Goal: Information Seeking & Learning: Learn about a topic

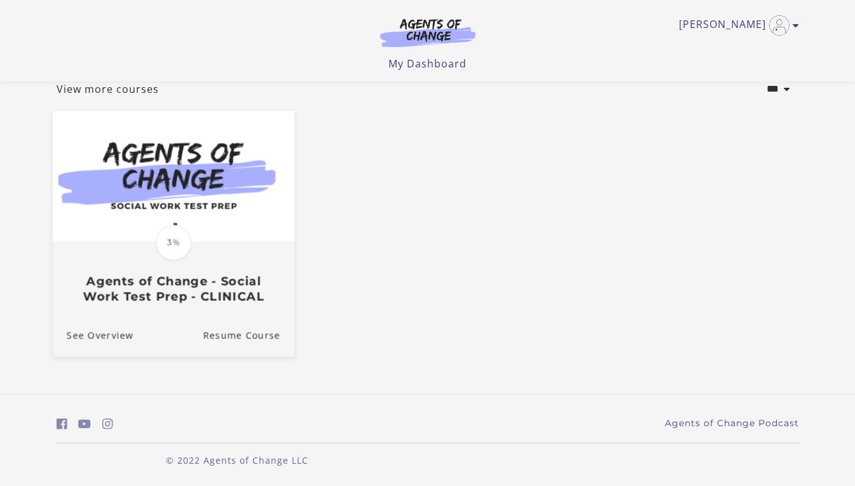
click at [182, 272] on div "Translation missing: en.liquid.partials.dashboard_course_card.progress_descript…" at bounding box center [173, 272] width 242 height 61
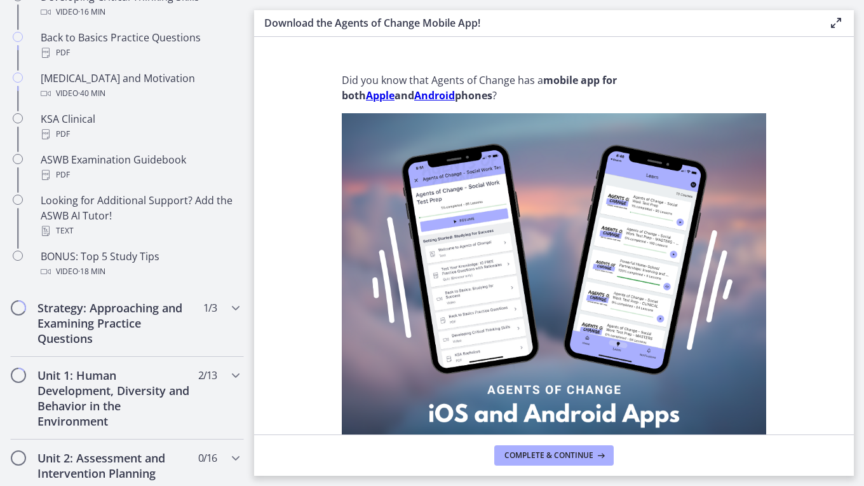
scroll to position [572, 0]
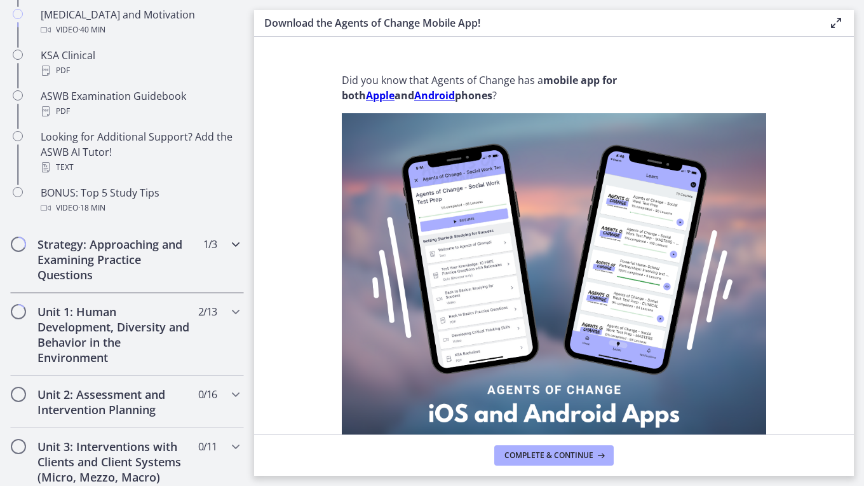
click at [228, 248] on icon "Chapters" at bounding box center [235, 243] width 15 height 15
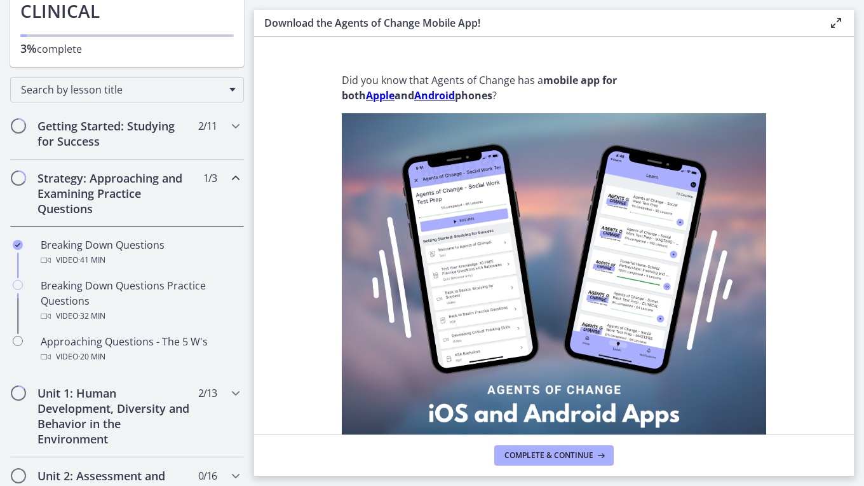
scroll to position [153, 0]
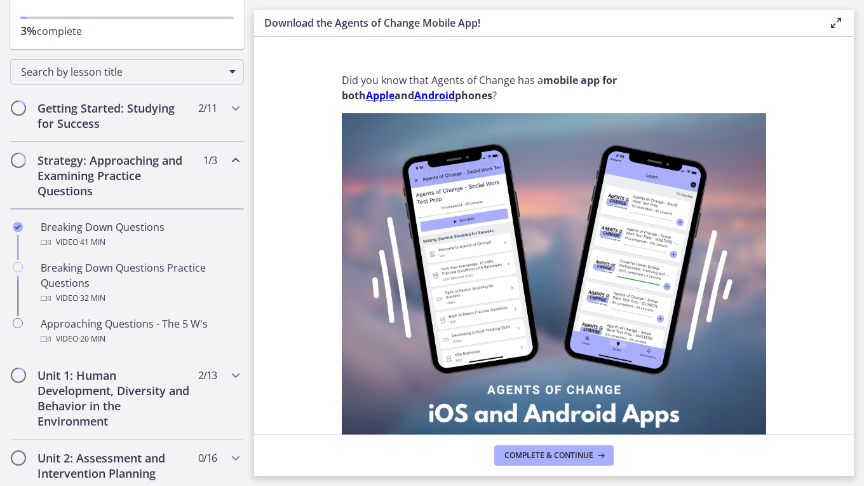
click at [228, 161] on icon "Chapters" at bounding box center [235, 160] width 15 height 15
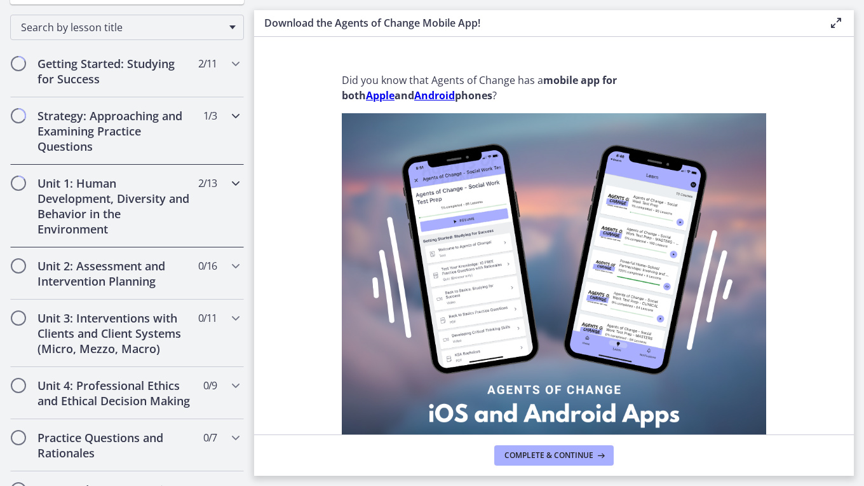
scroll to position [280, 0]
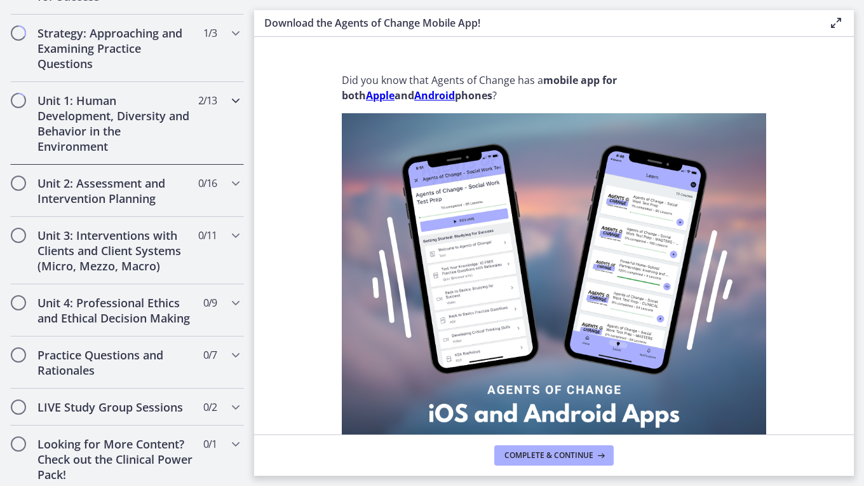
click at [228, 98] on icon "Chapters" at bounding box center [235, 100] width 15 height 15
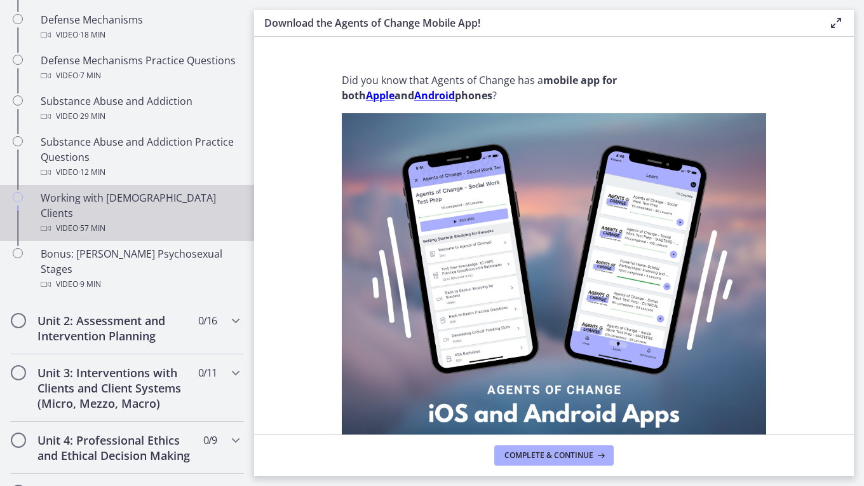
scroll to position [725, 0]
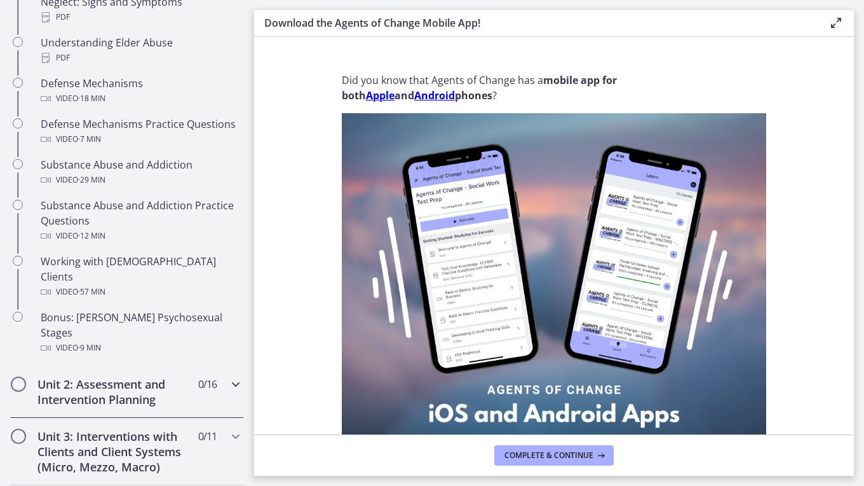
click at [219, 365] on div "Unit 2: Assessment and Intervention Planning 0 / 16 Completed" at bounding box center [127, 391] width 234 height 52
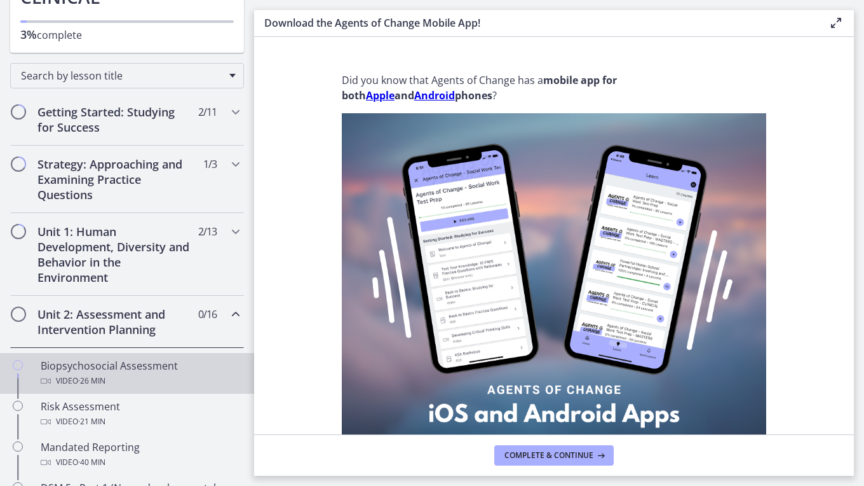
scroll to position [127, 0]
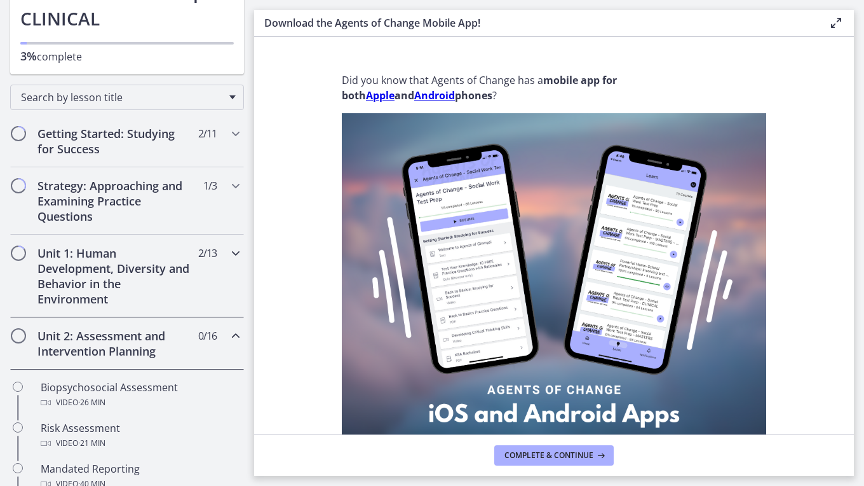
click at [228, 256] on icon "Chapters" at bounding box center [235, 252] width 15 height 15
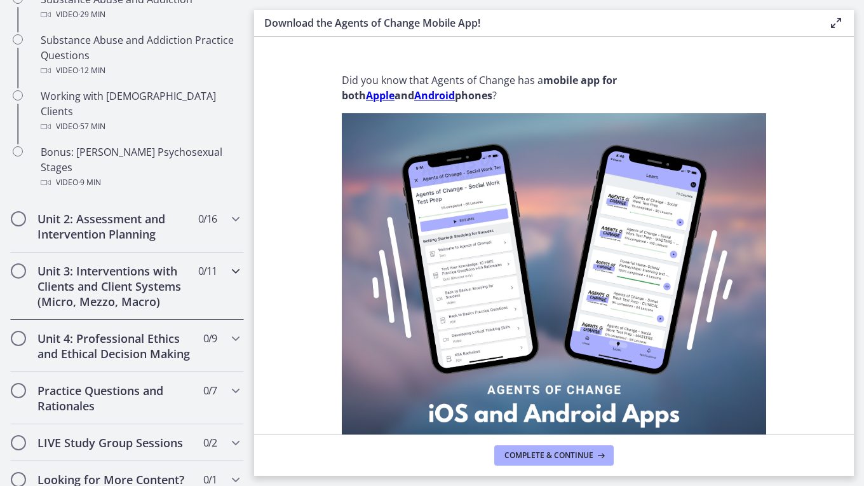
scroll to position [953, 0]
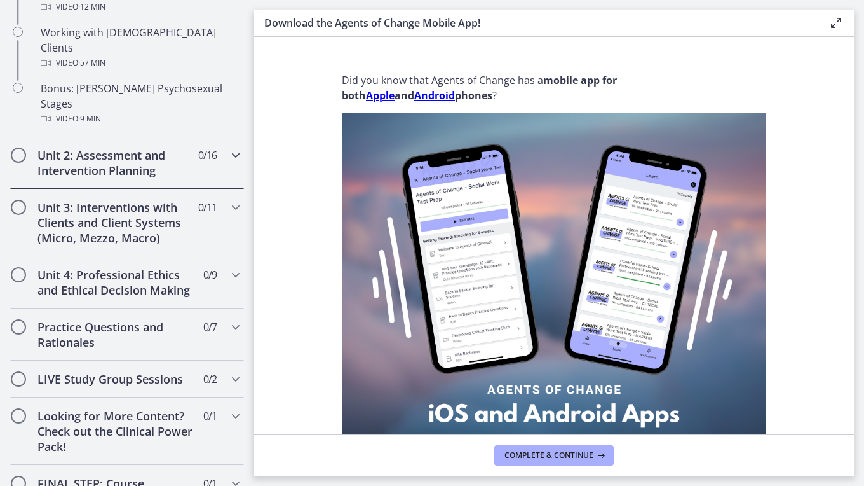
click at [228, 147] on icon "Chapters" at bounding box center [235, 154] width 15 height 15
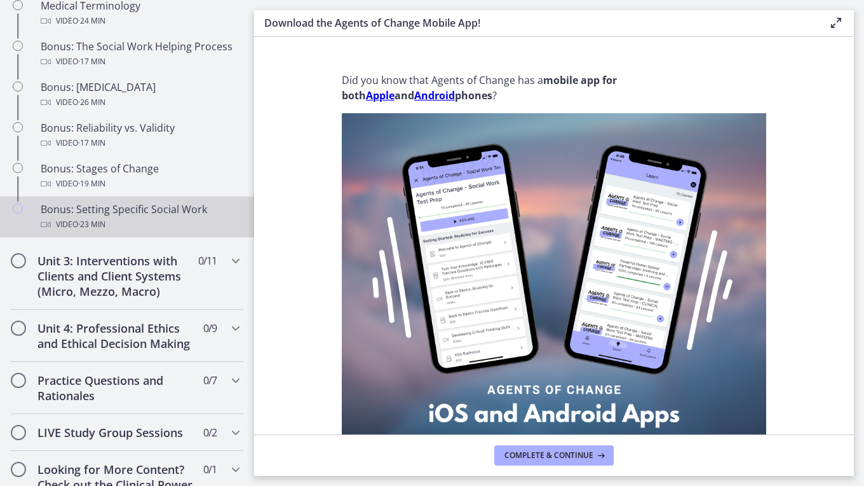
scroll to position [1144, 0]
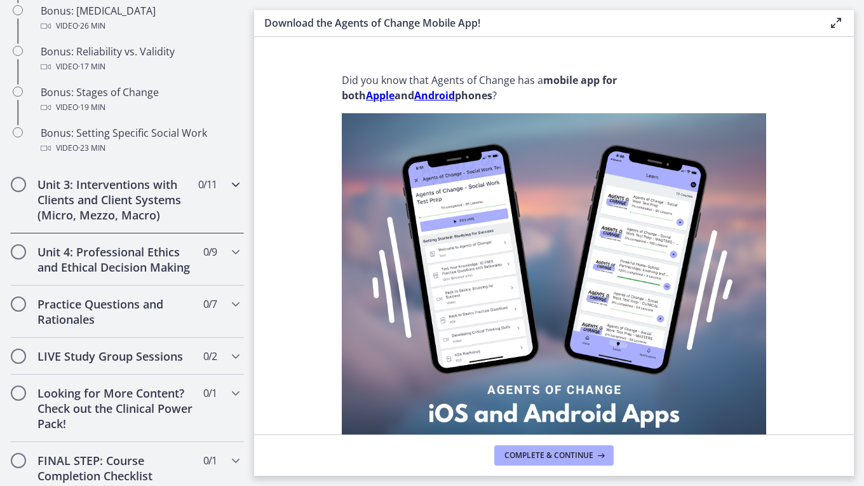
click at [228, 192] on icon "Chapters" at bounding box center [235, 184] width 15 height 15
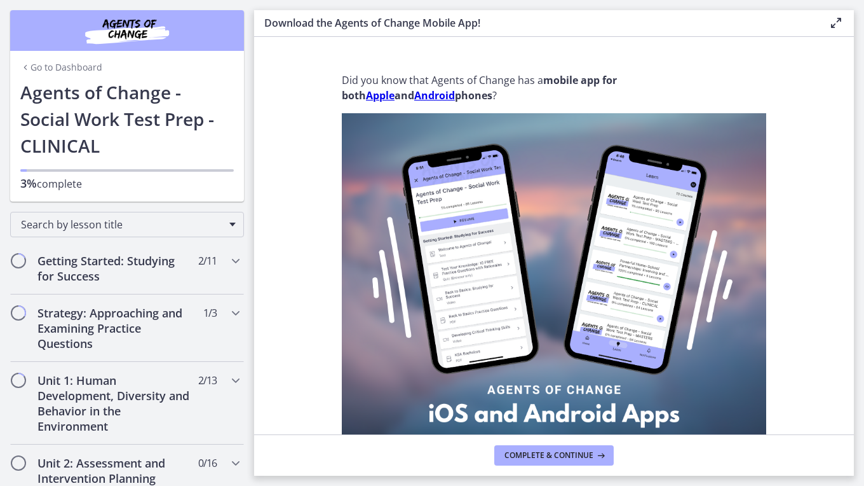
scroll to position [318, 0]
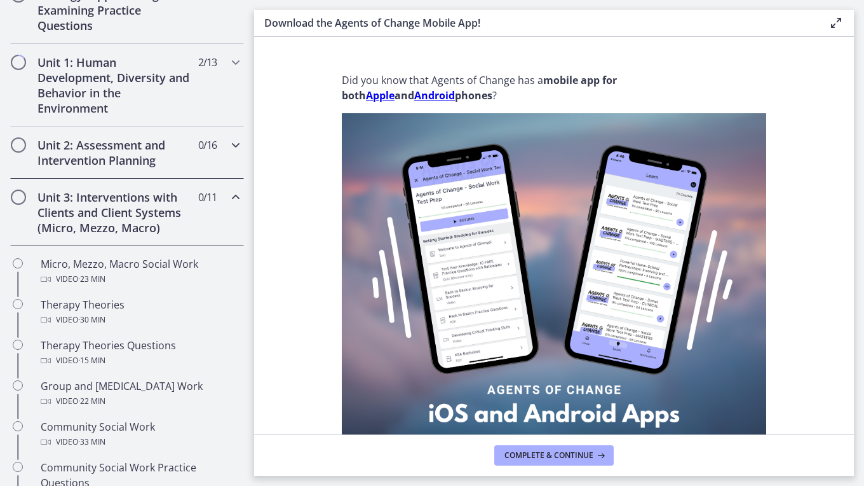
click at [228, 137] on icon "Chapters" at bounding box center [235, 144] width 15 height 15
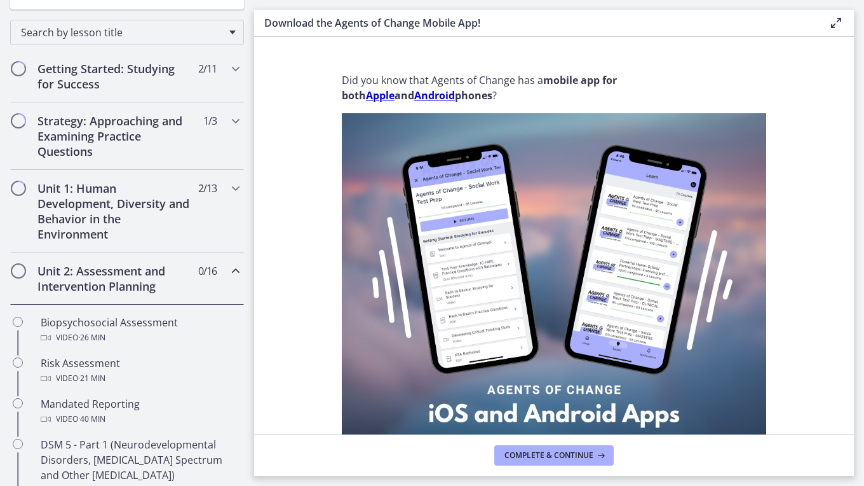
scroll to position [191, 0]
click at [222, 179] on div "Unit 1: Human Development, Diversity and Behavior in the Environment 2 / 13 Com…" at bounding box center [127, 212] width 234 height 83
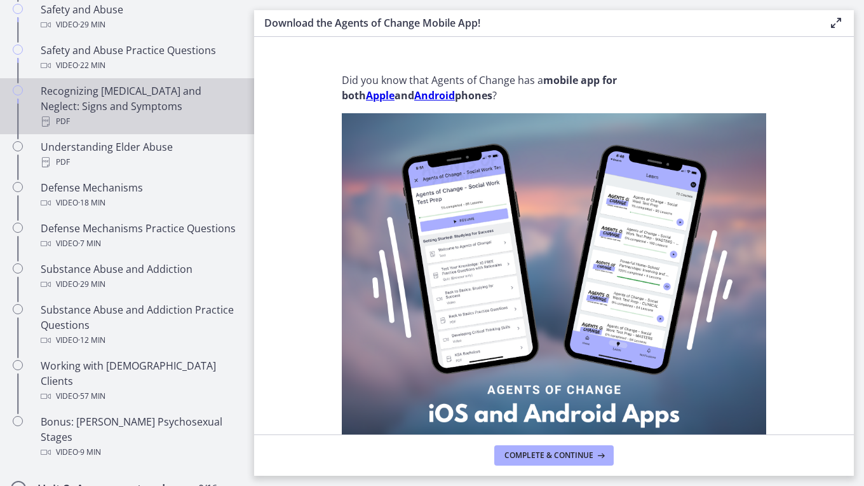
scroll to position [636, 0]
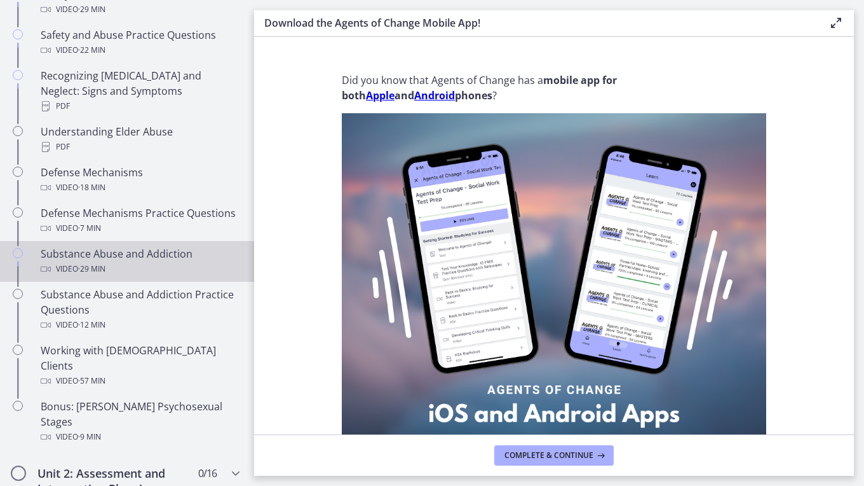
click at [132, 269] on div "Video · 29 min" at bounding box center [140, 268] width 198 height 15
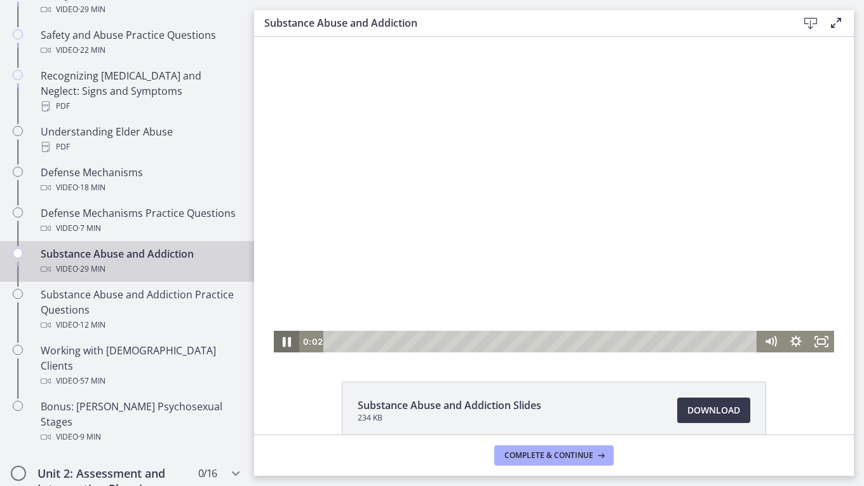
click at [279, 339] on icon "Pause" at bounding box center [286, 342] width 31 height 26
click at [815, 337] on icon "Fullscreen" at bounding box center [821, 342] width 25 height 22
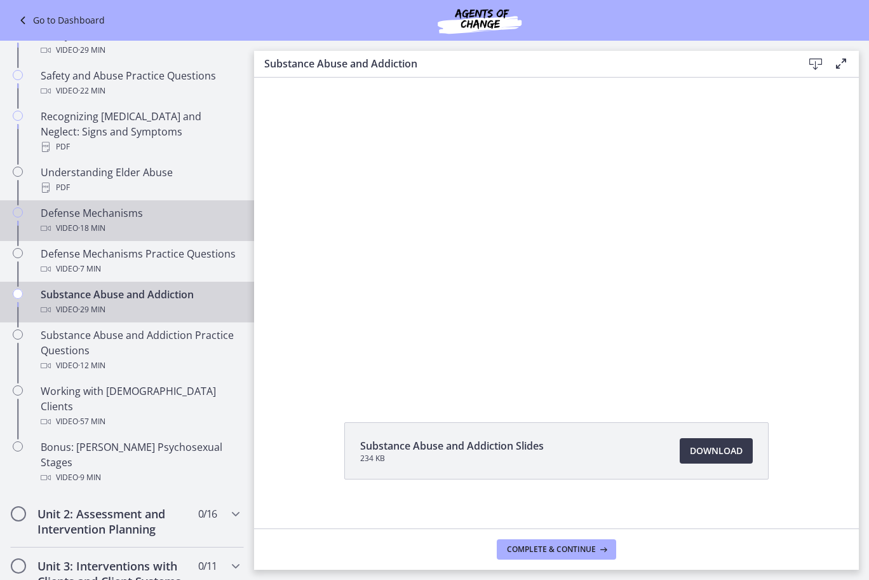
scroll to position [636, 0]
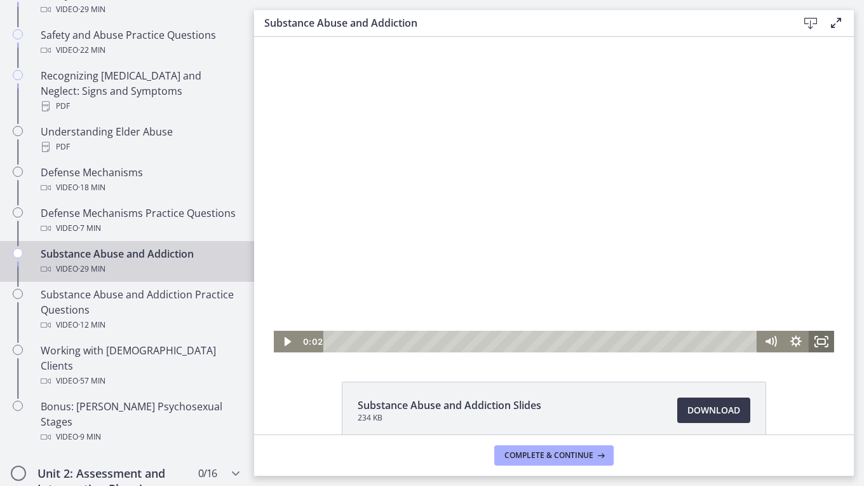
click at [818, 343] on rect "Fullscreen" at bounding box center [822, 341] width 8 height 5
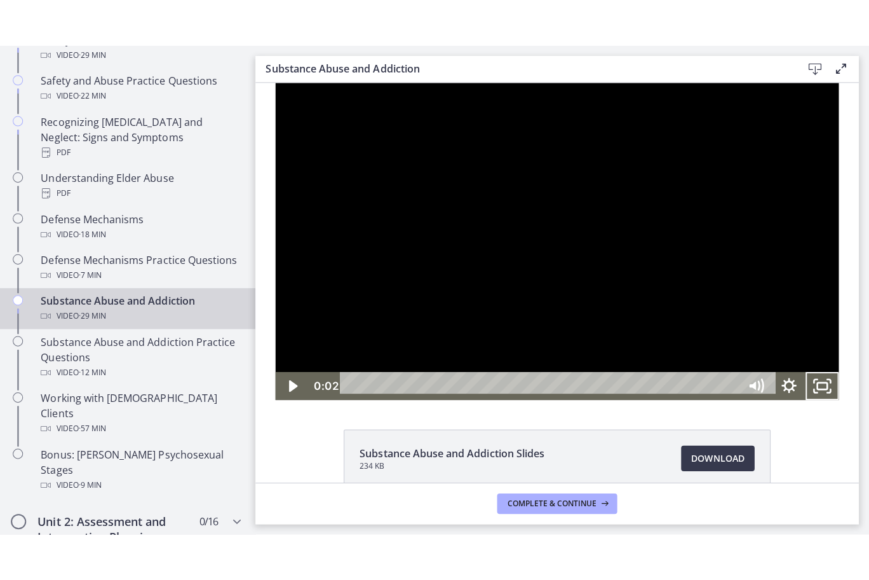
scroll to position [577, 0]
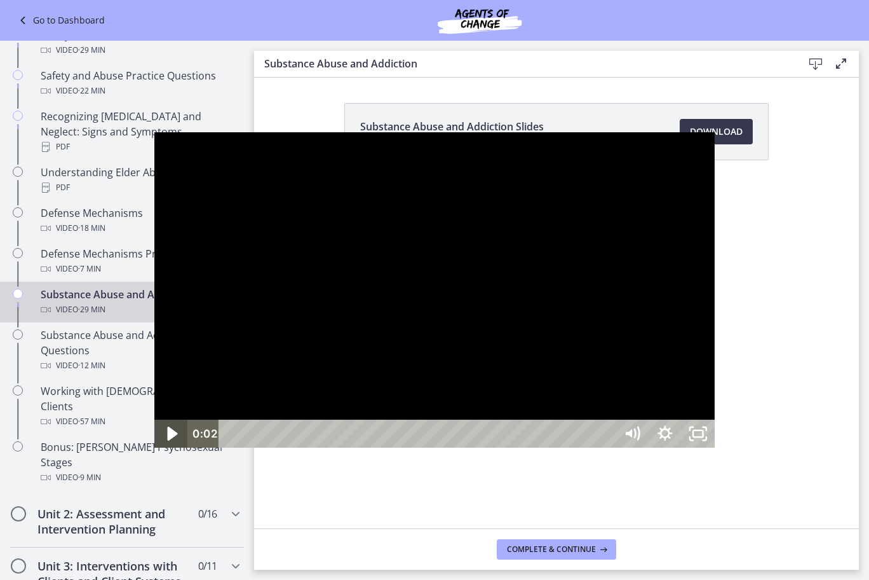
click at [153, 451] on icon "Play Video" at bounding box center [172, 434] width 39 height 34
click at [154, 447] on icon "Pause" at bounding box center [170, 433] width 33 height 28
click at [168, 439] on icon "Play Video" at bounding box center [172, 433] width 8 height 11
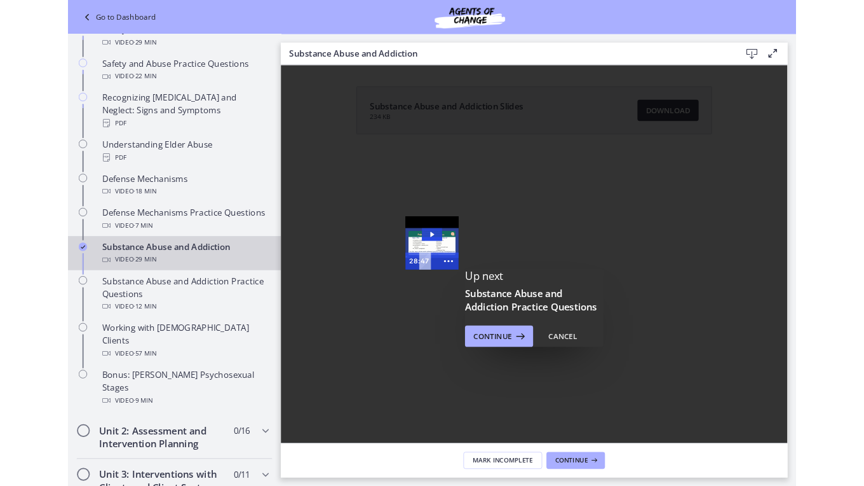
scroll to position [636, 0]
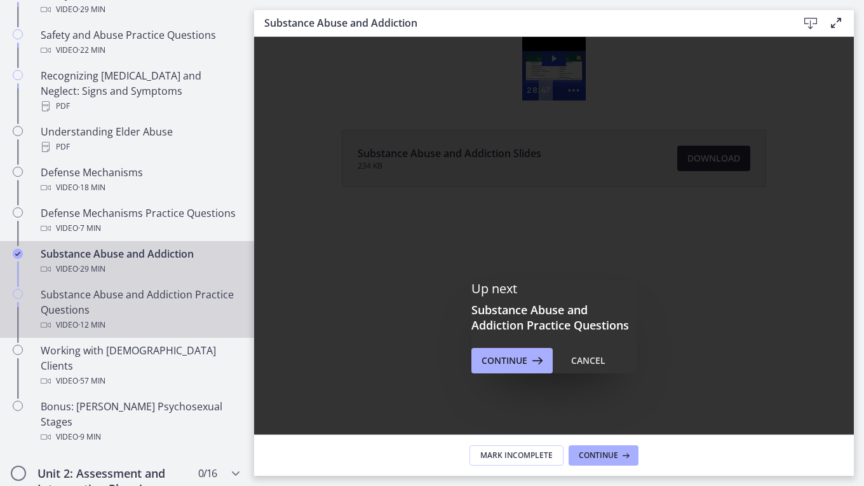
click at [102, 303] on div "Substance Abuse and Addiction Practice Questions Video · 12 min" at bounding box center [140, 310] width 198 height 46
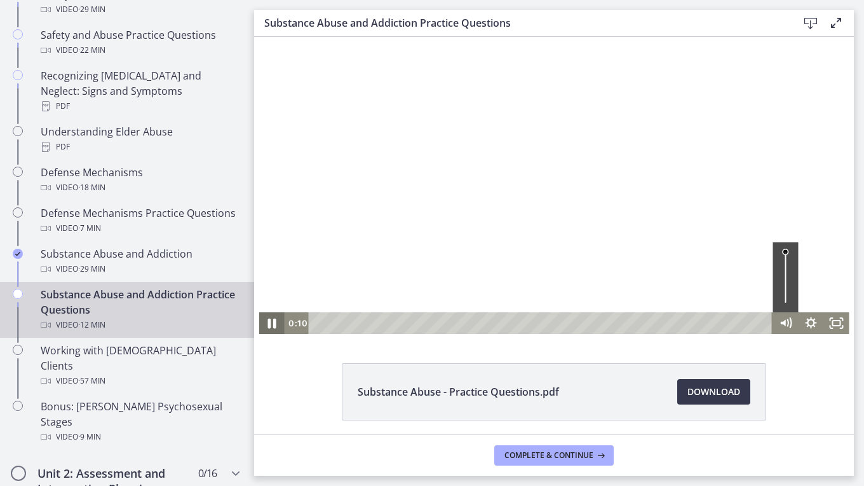
click at [268, 325] on icon "Pause" at bounding box center [272, 323] width 8 height 10
click at [318, 324] on div "0:00" at bounding box center [542, 323] width 449 height 22
click at [833, 322] on icon "Fullscreen" at bounding box center [837, 323] width 31 height 26
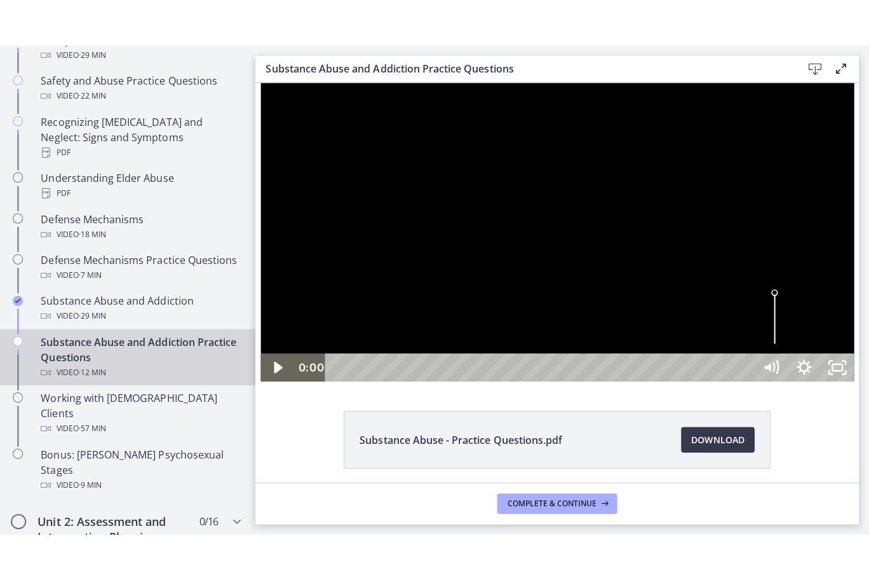
scroll to position [577, 0]
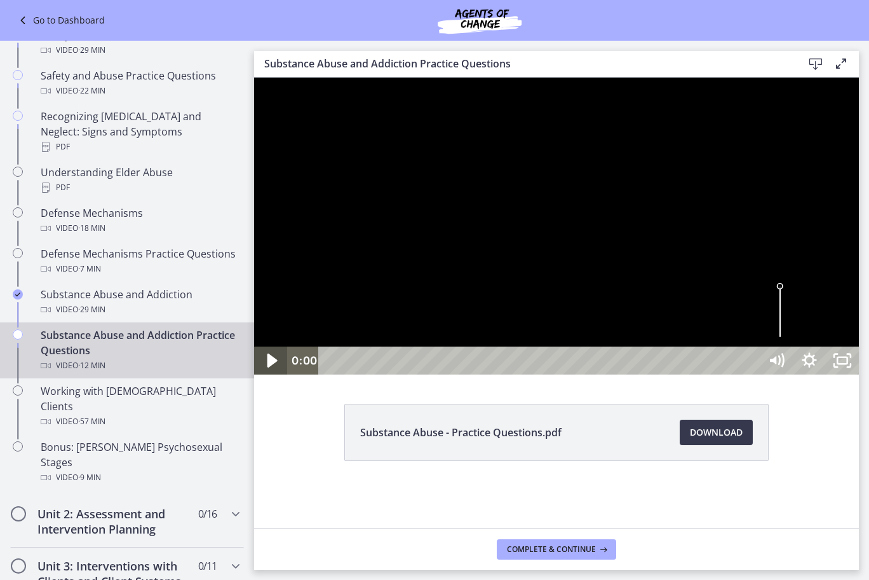
click at [272, 367] on icon "Play Video" at bounding box center [273, 360] width 10 height 14
click at [272, 378] on icon "Pause" at bounding box center [270, 361] width 39 height 34
click at [276, 374] on icon "Play Video" at bounding box center [272, 360] width 33 height 28
click at [276, 378] on icon "Pause" at bounding box center [270, 361] width 39 height 34
click at [276, 378] on icon "Play Video" at bounding box center [271, 361] width 39 height 34
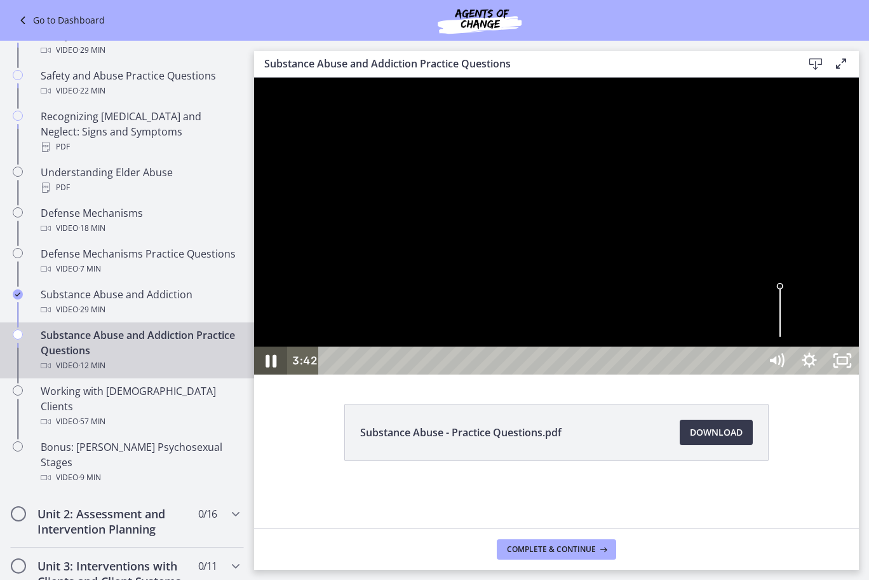
click at [276, 378] on icon "Pause" at bounding box center [270, 361] width 39 height 34
click at [264, 374] on icon "Play Video" at bounding box center [272, 360] width 33 height 28
click at [269, 367] on icon "Pause" at bounding box center [271, 361] width 11 height 13
click at [269, 366] on icon "Play Video" at bounding box center [272, 360] width 8 height 11
click at [269, 366] on icon "Pause" at bounding box center [271, 360] width 9 height 11
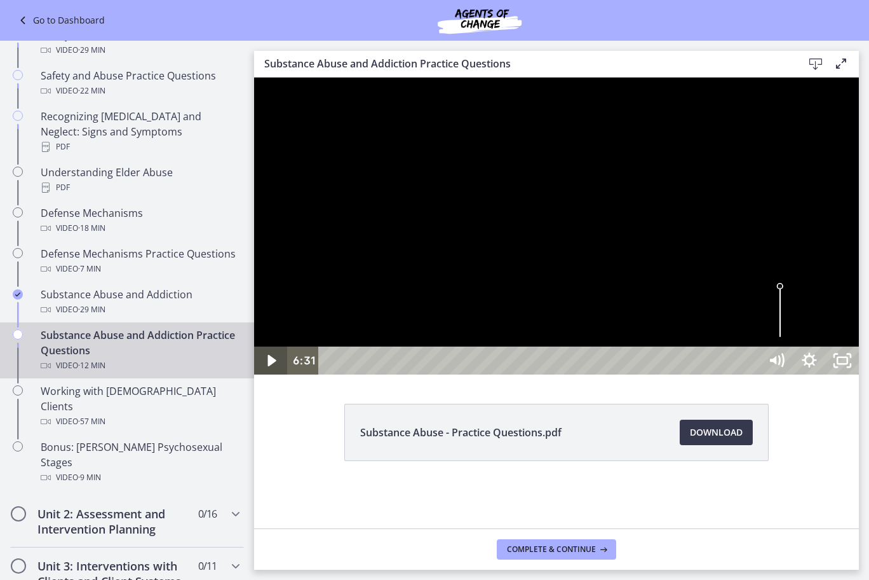
click at [269, 366] on icon "Play Video" at bounding box center [272, 360] width 8 height 11
click at [269, 366] on icon "Pause" at bounding box center [271, 360] width 9 height 11
click at [278, 374] on icon "Play Video" at bounding box center [272, 360] width 33 height 28
click at [278, 378] on icon "Pause" at bounding box center [270, 361] width 39 height 34
click at [271, 378] on icon "Play Video" at bounding box center [271, 361] width 39 height 34
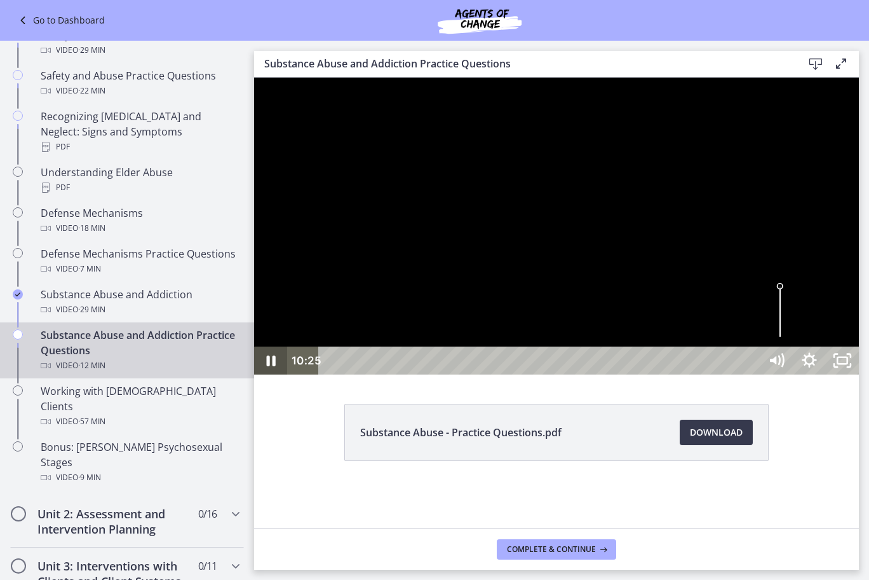
click at [271, 374] on icon "Pause" at bounding box center [270, 360] width 33 height 28
click at [271, 374] on icon "Play Video" at bounding box center [272, 360] width 33 height 28
click at [271, 378] on icon "Pause" at bounding box center [270, 361] width 39 height 34
